Goal: Information Seeking & Learning: Learn about a topic

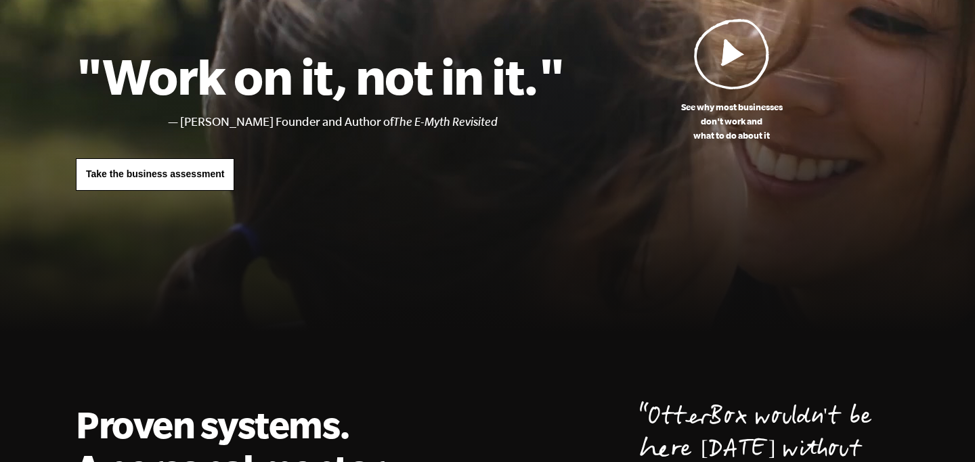
scroll to position [127, 0]
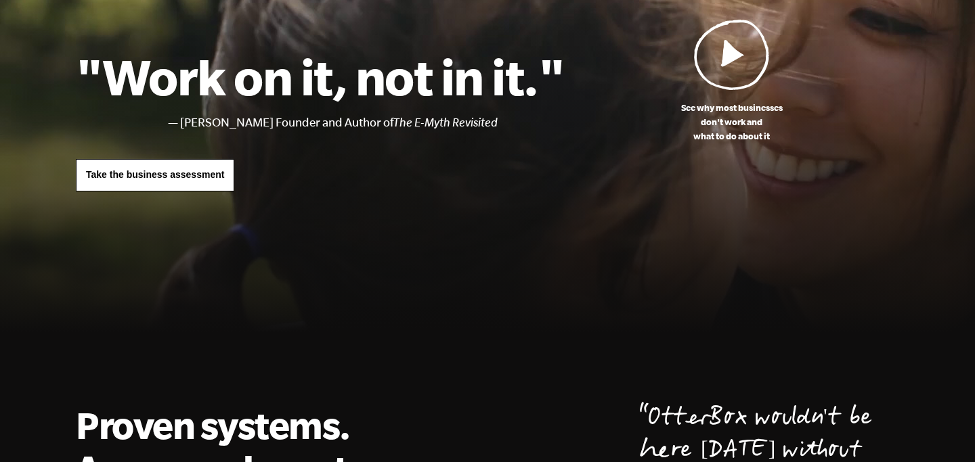
click at [727, 56] on img at bounding box center [732, 54] width 76 height 71
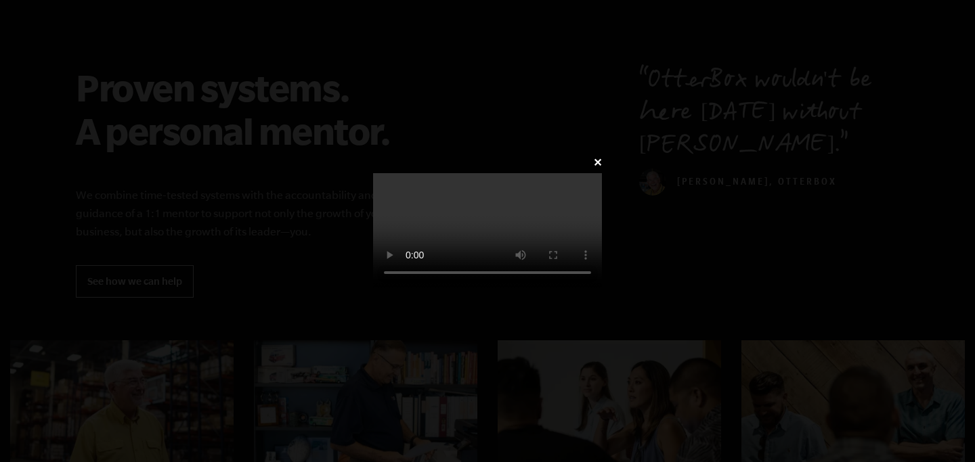
scroll to position [726, 0]
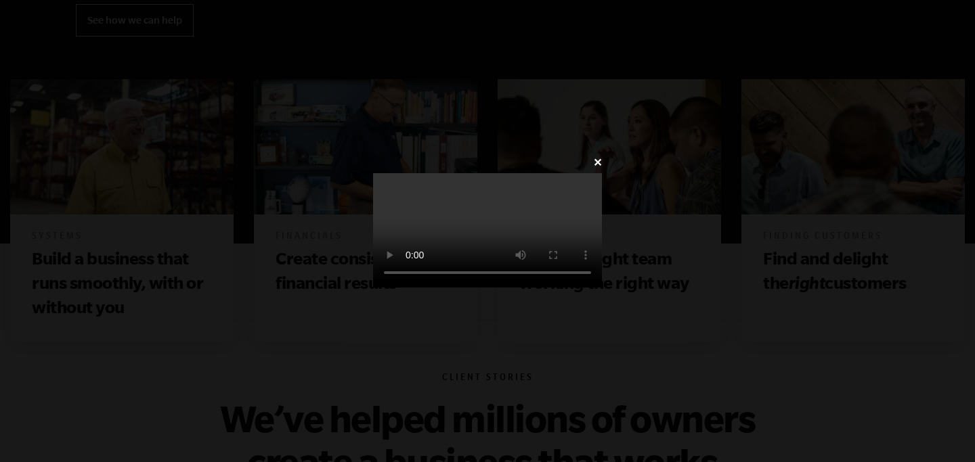
scroll to position [127, 0]
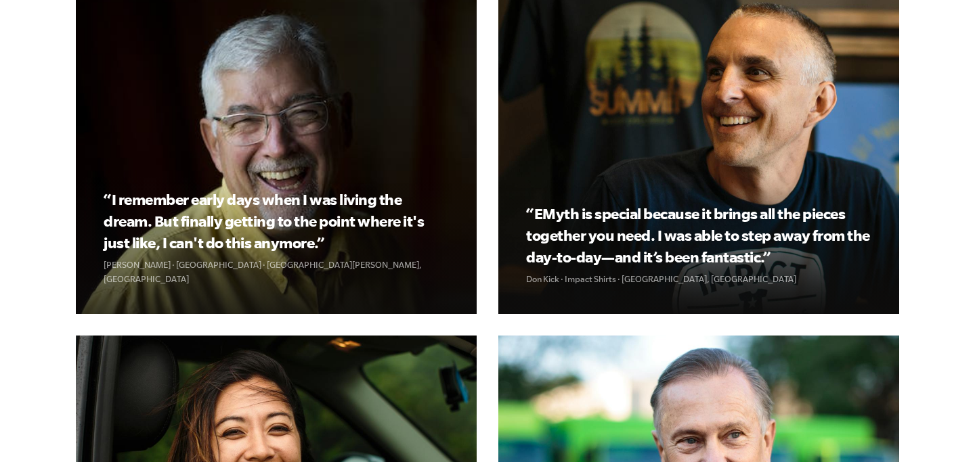
scroll to position [1565, 0]
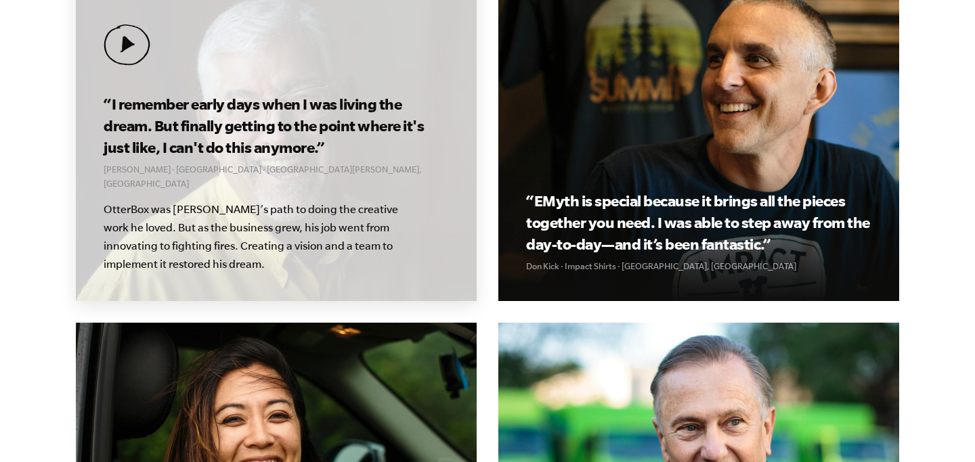
click at [130, 47] on img at bounding box center [127, 44] width 47 height 41
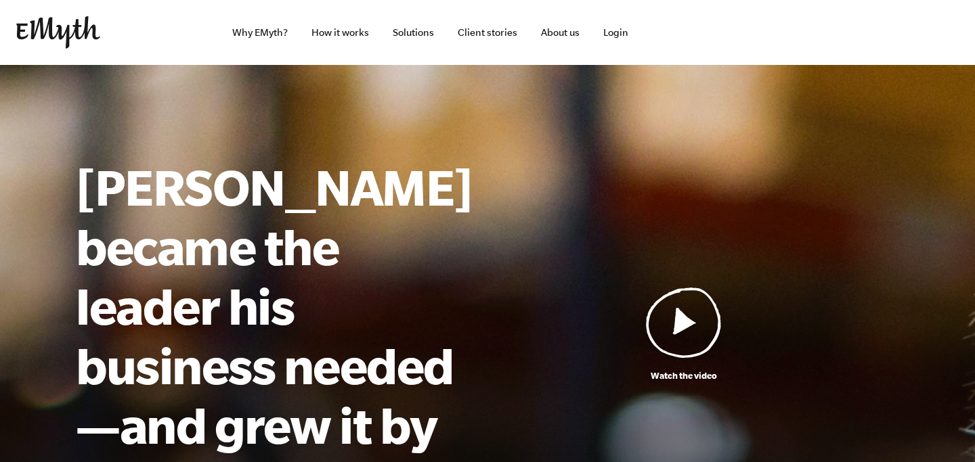
click at [687, 302] on img at bounding box center [684, 322] width 76 height 71
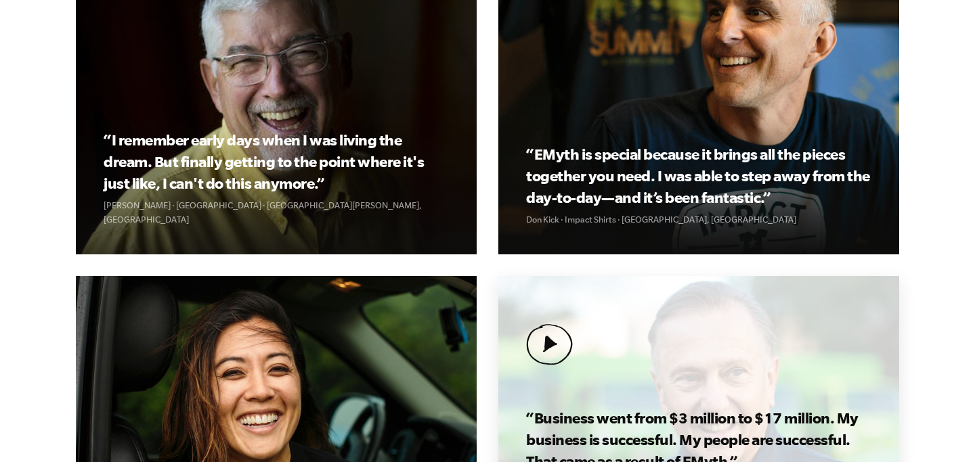
scroll to position [1601, 0]
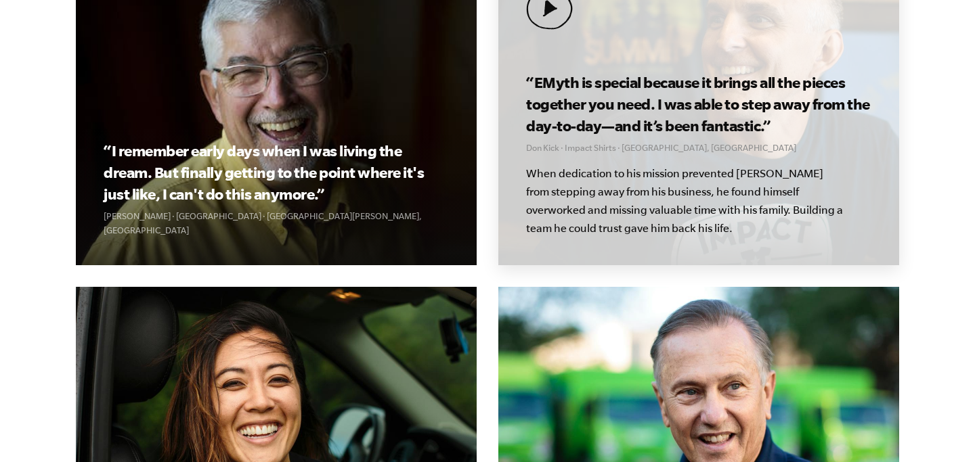
click at [685, 148] on p "Don Kick · Impact Shirts · Los Angeles, CA" at bounding box center [698, 148] width 345 height 14
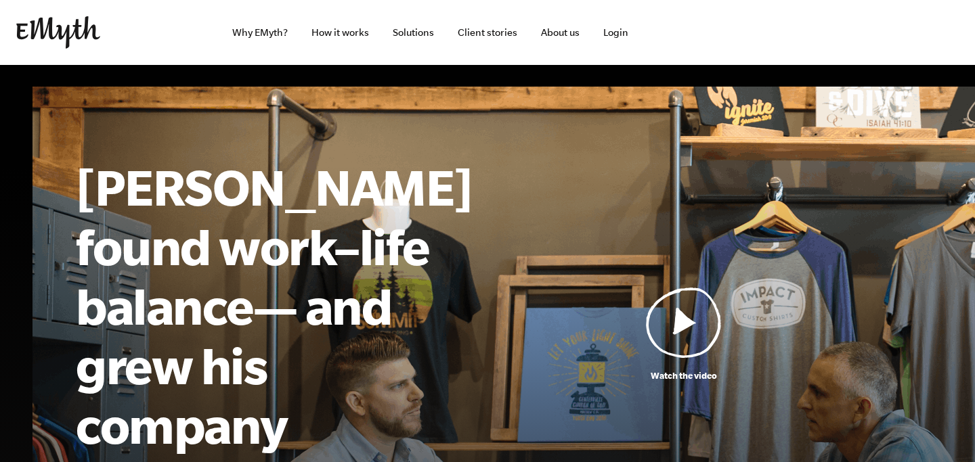
click at [688, 306] on img at bounding box center [684, 322] width 76 height 71
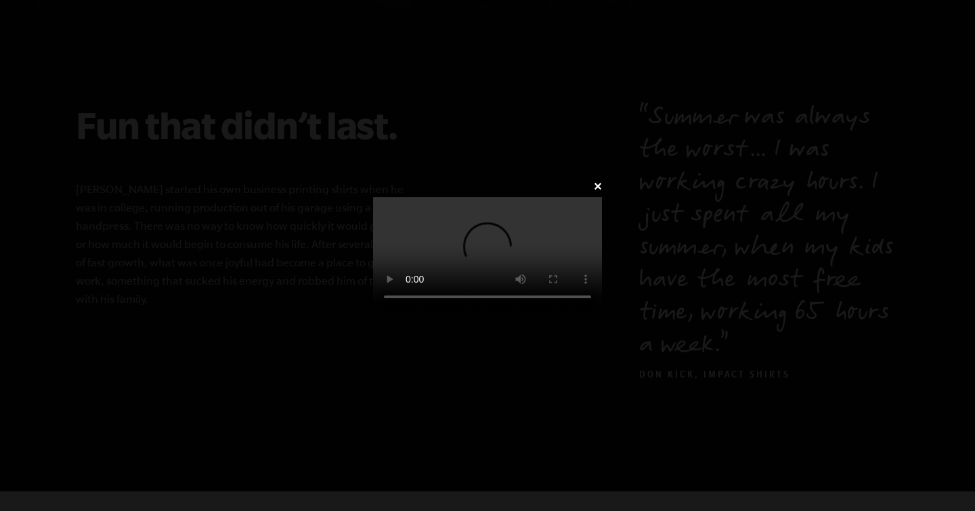
scroll to position [688, 0]
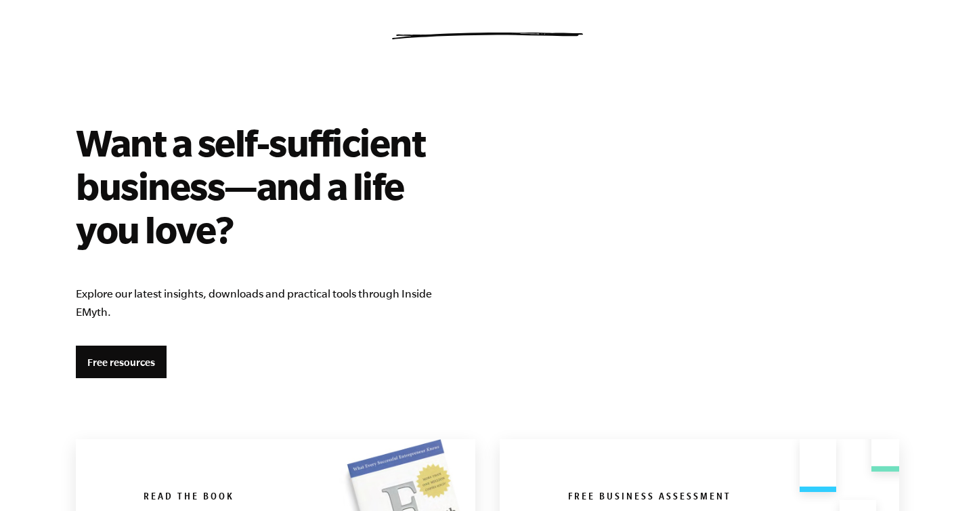
scroll to position [2268, 0]
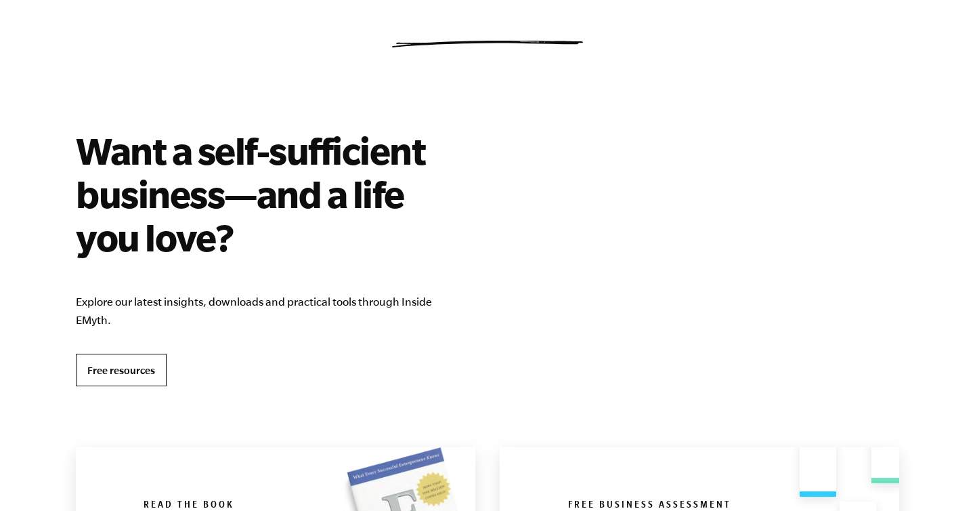
click at [147, 368] on link "Free resources" at bounding box center [121, 369] width 91 height 32
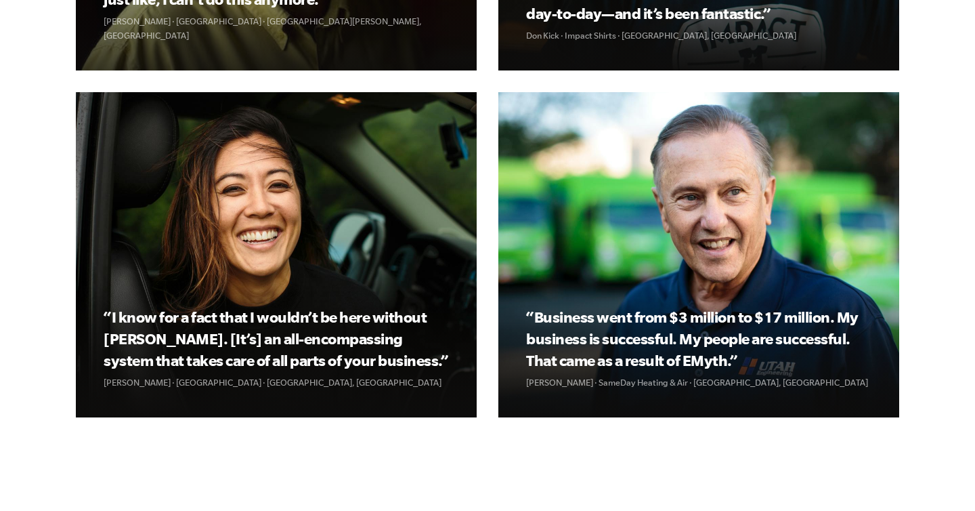
scroll to position [1712, 0]
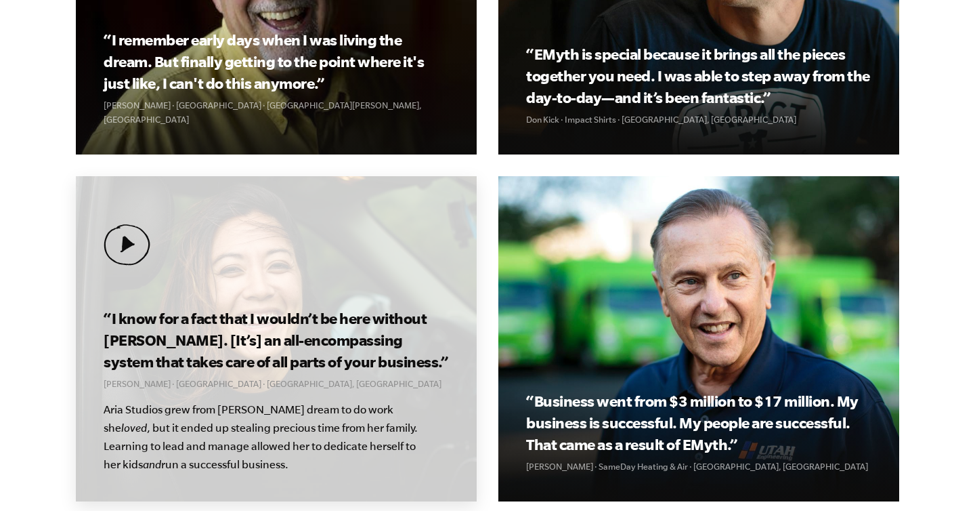
click at [324, 307] on h3 "“I know for a fact that I wouldn’t be here without [PERSON_NAME]. [It’s] an all…" at bounding box center [276, 339] width 345 height 65
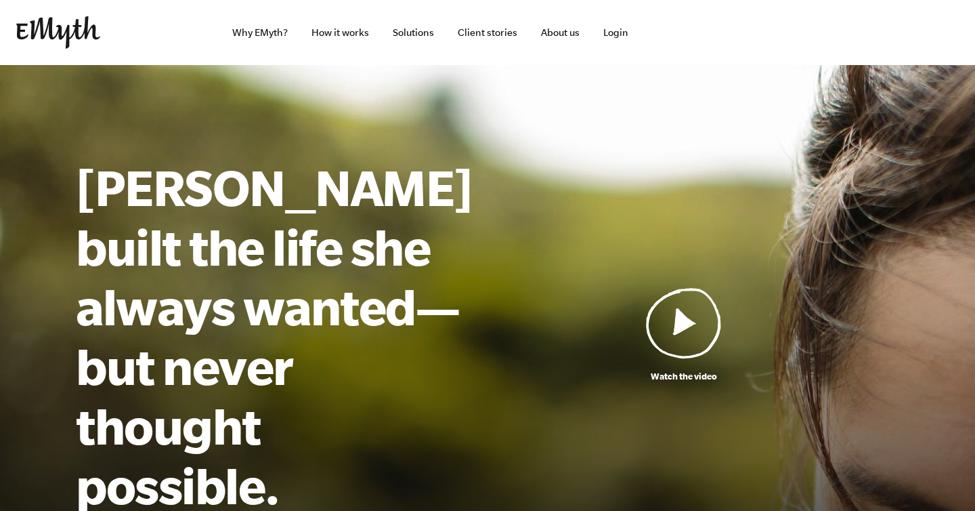
click at [688, 287] on img at bounding box center [684, 322] width 76 height 71
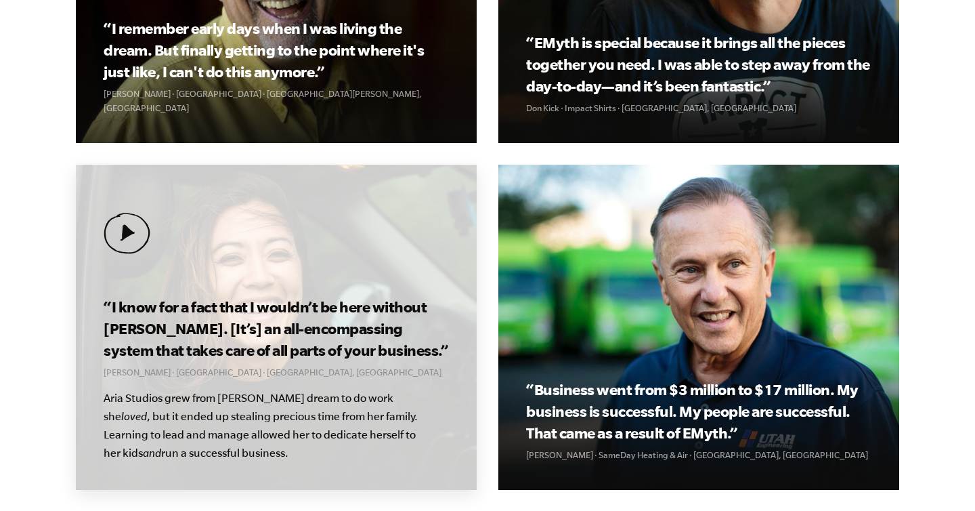
scroll to position [1712, 0]
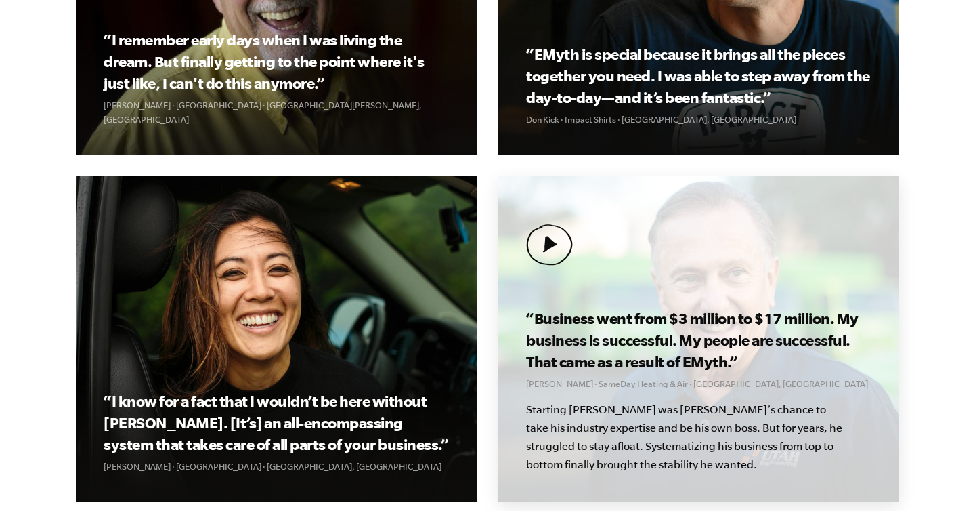
click at [701, 176] on div "“Business went from $3 million to $17 million. My business is successful. My pe…" at bounding box center [698, 338] width 401 height 325
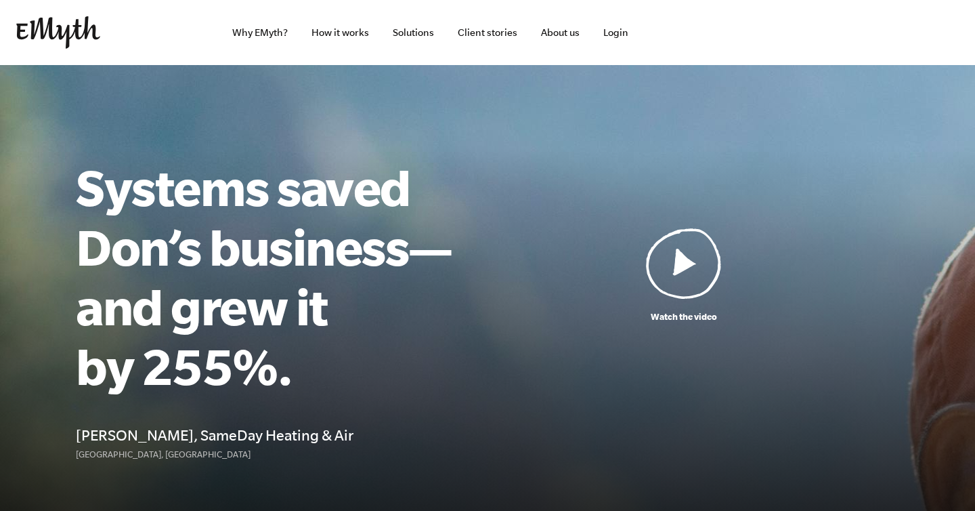
click at [690, 264] on img at bounding box center [684, 262] width 76 height 71
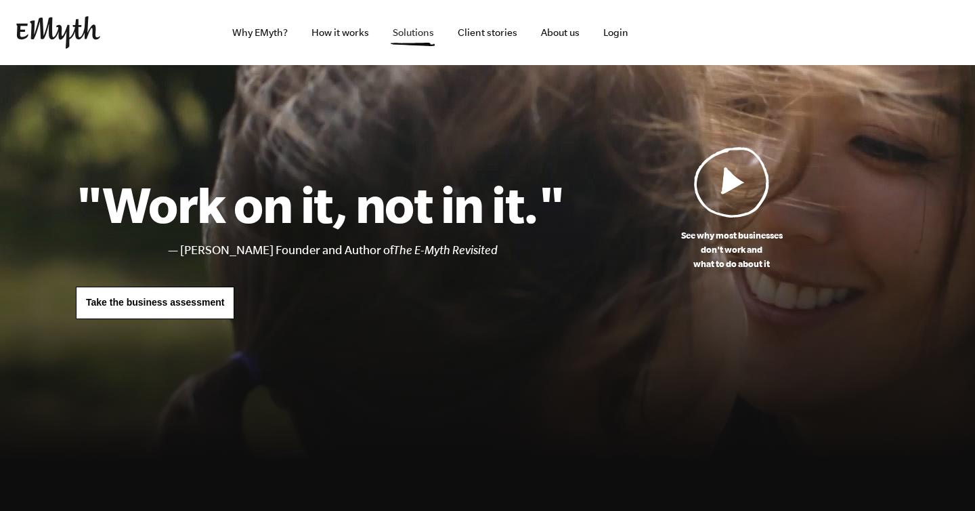
click at [422, 37] on link "Solutions" at bounding box center [413, 32] width 63 height 65
